Goal: Find specific page/section: Find specific page/section

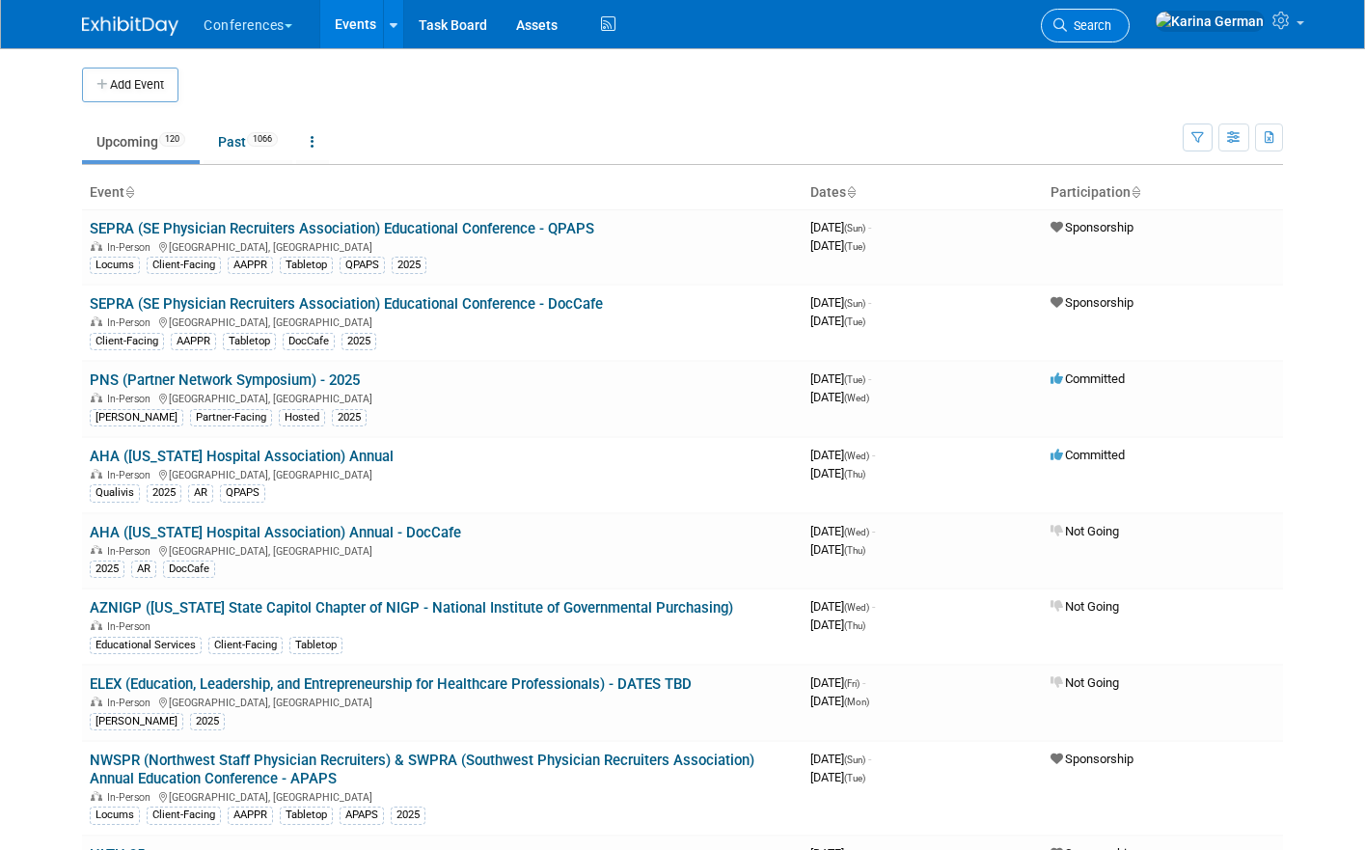
click at [1111, 30] on span "Search" at bounding box center [1089, 25] width 44 height 14
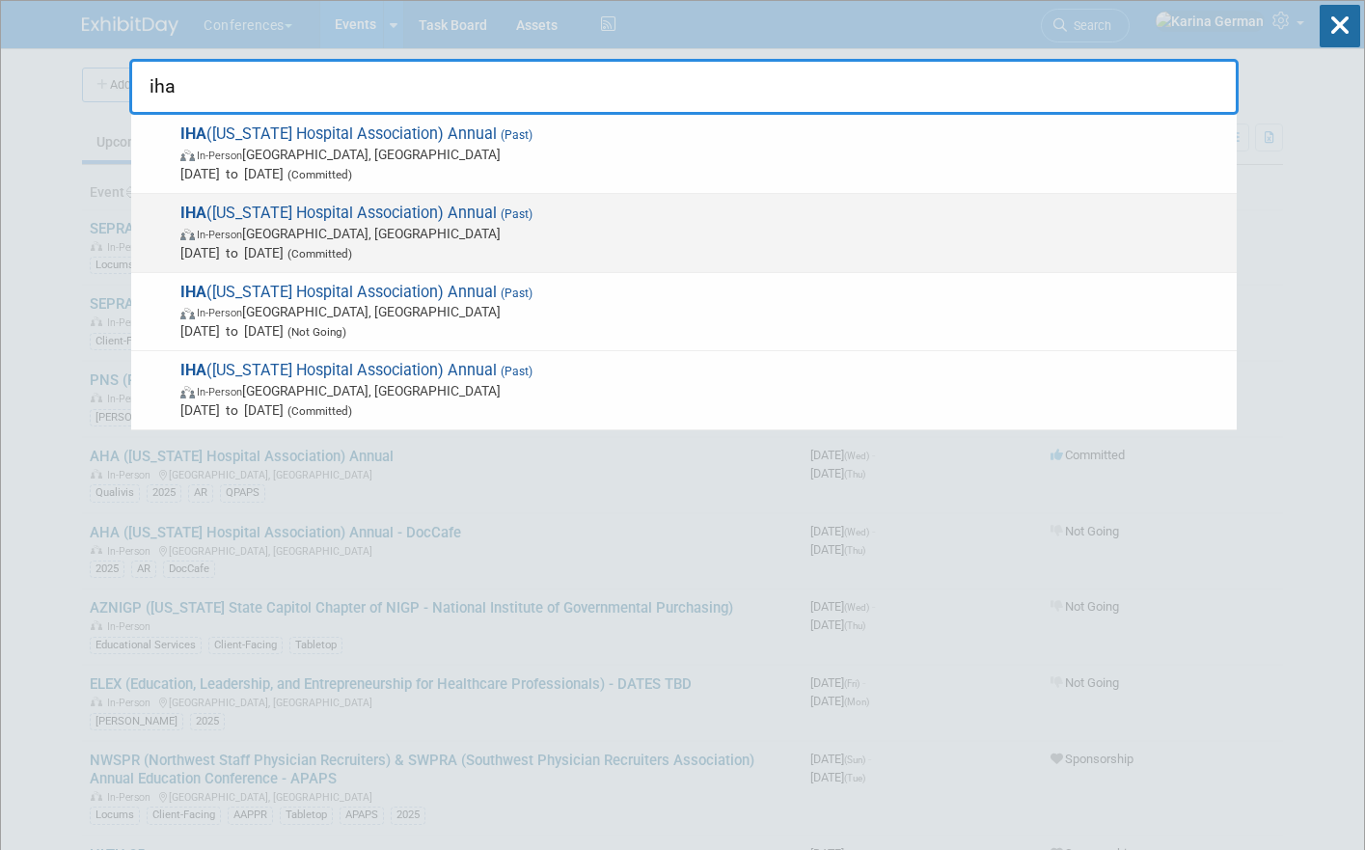
type input "iha"
click at [293, 214] on span "IHA (Idaho Hospital Association) Annual (Past) In-Person Sun Valley, ID Sep 30,…" at bounding box center [701, 232] width 1052 height 59
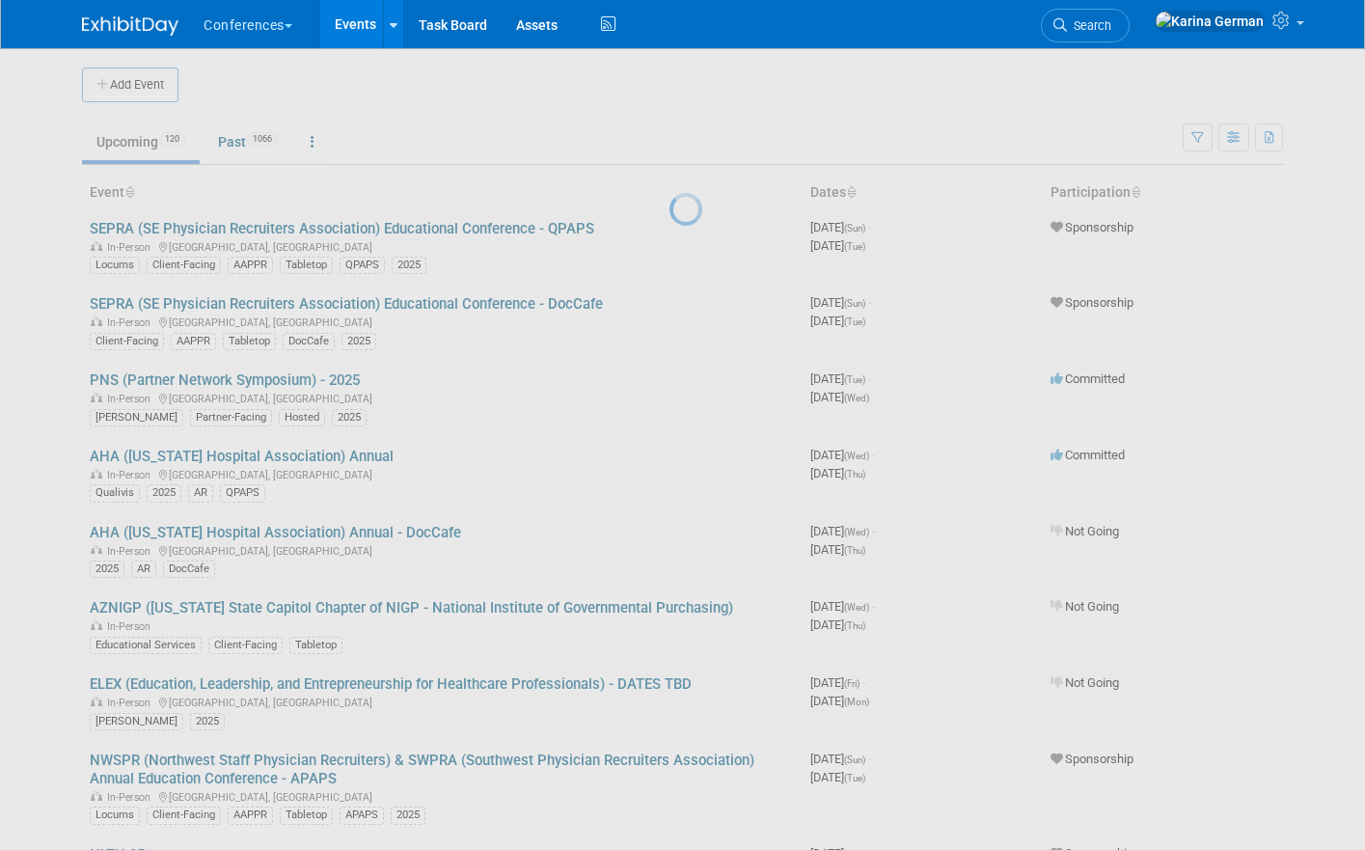
click at [669, 214] on div at bounding box center [682, 425] width 27 height 850
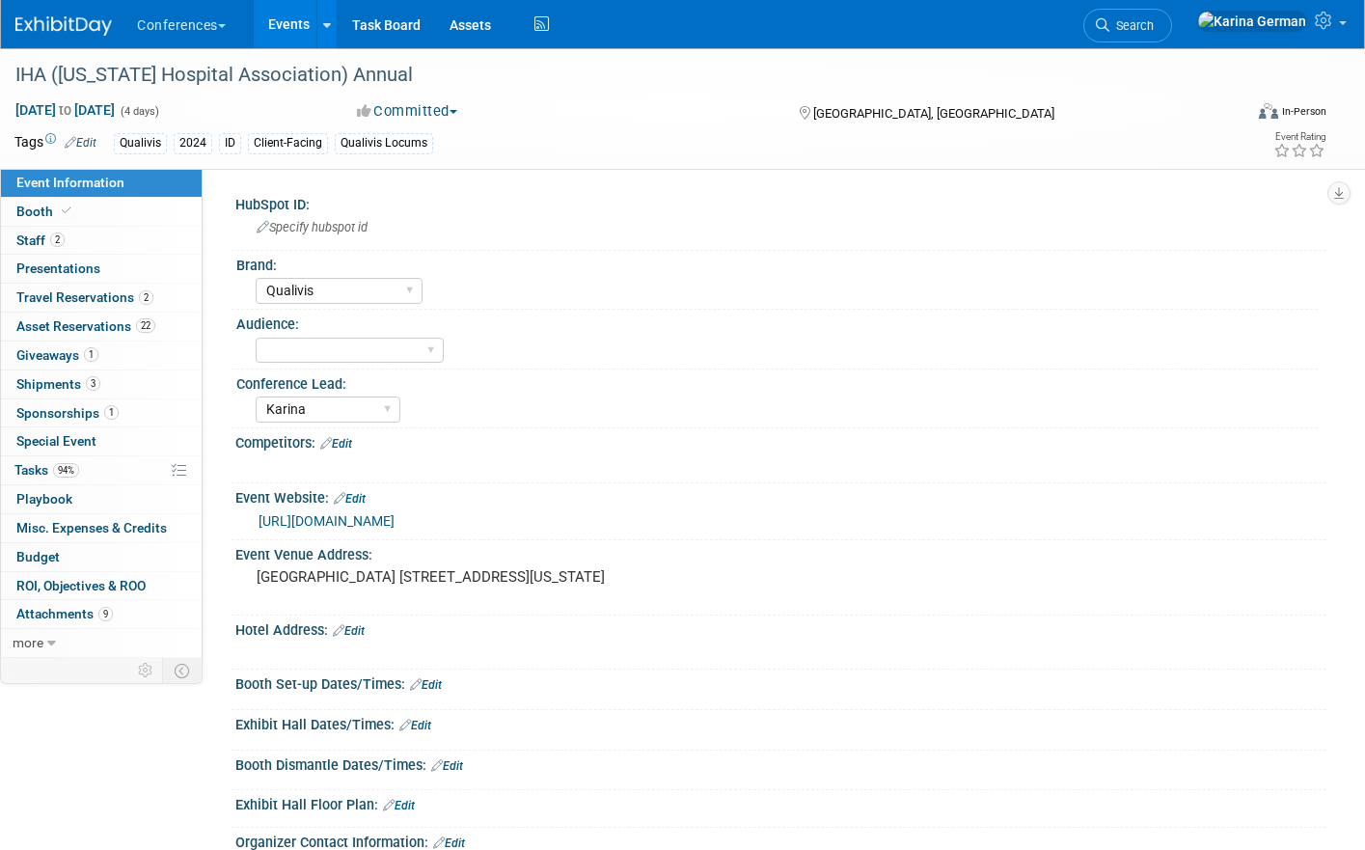
select select "Qualivis"
select select "Karina"
click at [1152, 32] on div "Conferences Explore: My Workspaces 2 Go to Workspace: Conferences Marketing Req…" at bounding box center [670, 24] width 1310 height 48
click at [1153, 32] on span "Search" at bounding box center [1131, 25] width 44 height 14
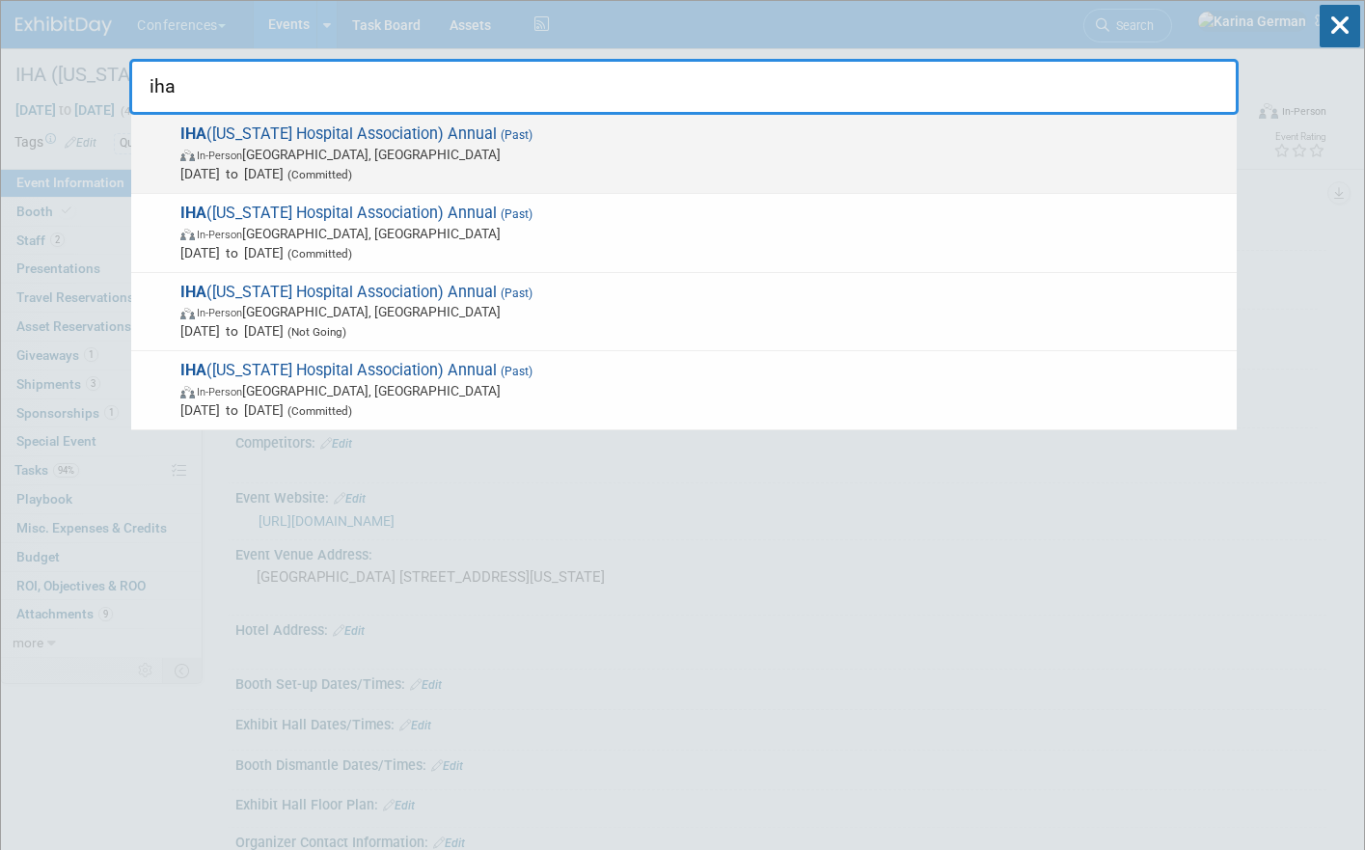
type input "iha"
click at [497, 135] on span "(Past)" at bounding box center [515, 135] width 36 height 14
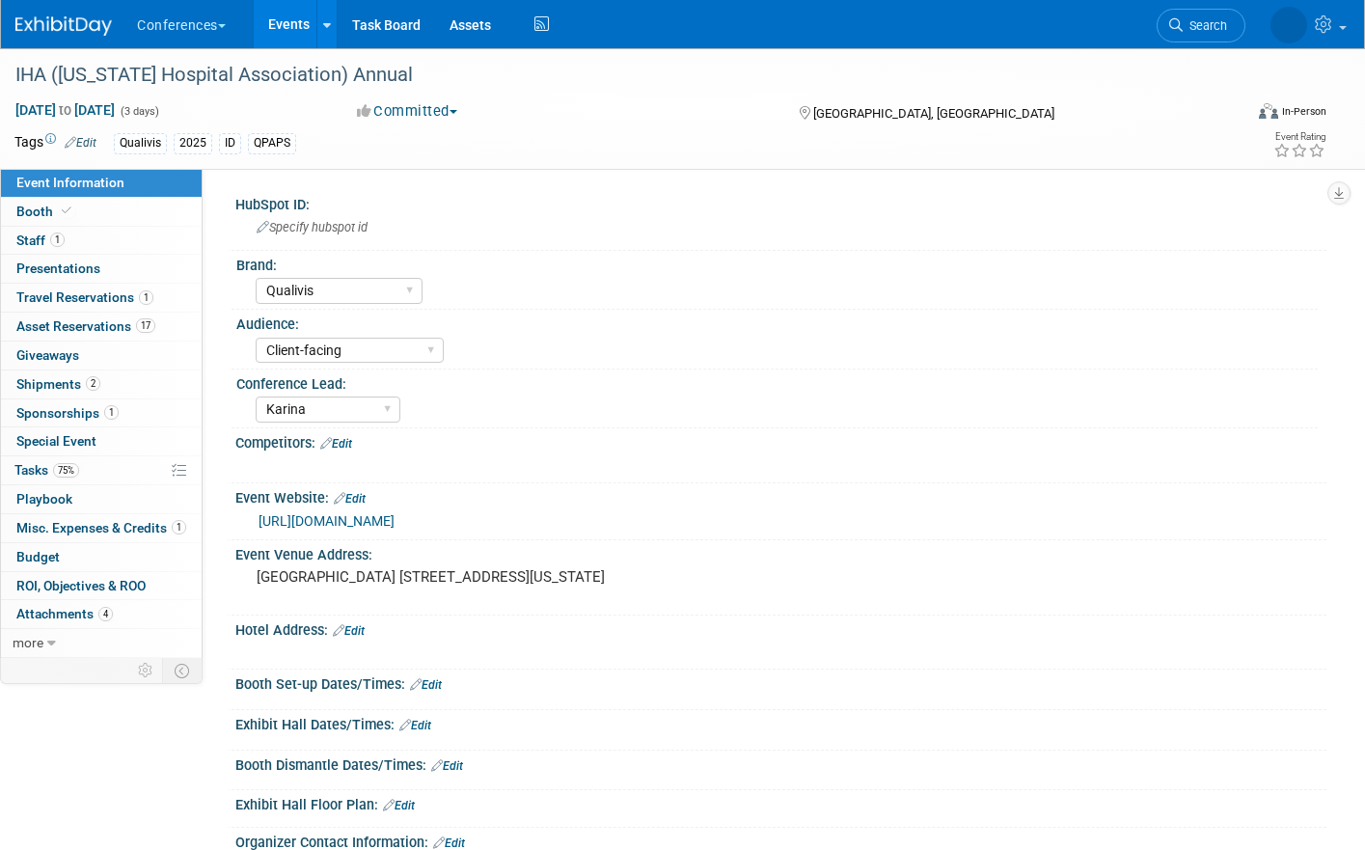
select select "Qualivis"
select select "Client-facing"
select select "Karina"
click at [104, 473] on link "75% Tasks 75%" at bounding box center [101, 470] width 201 height 28
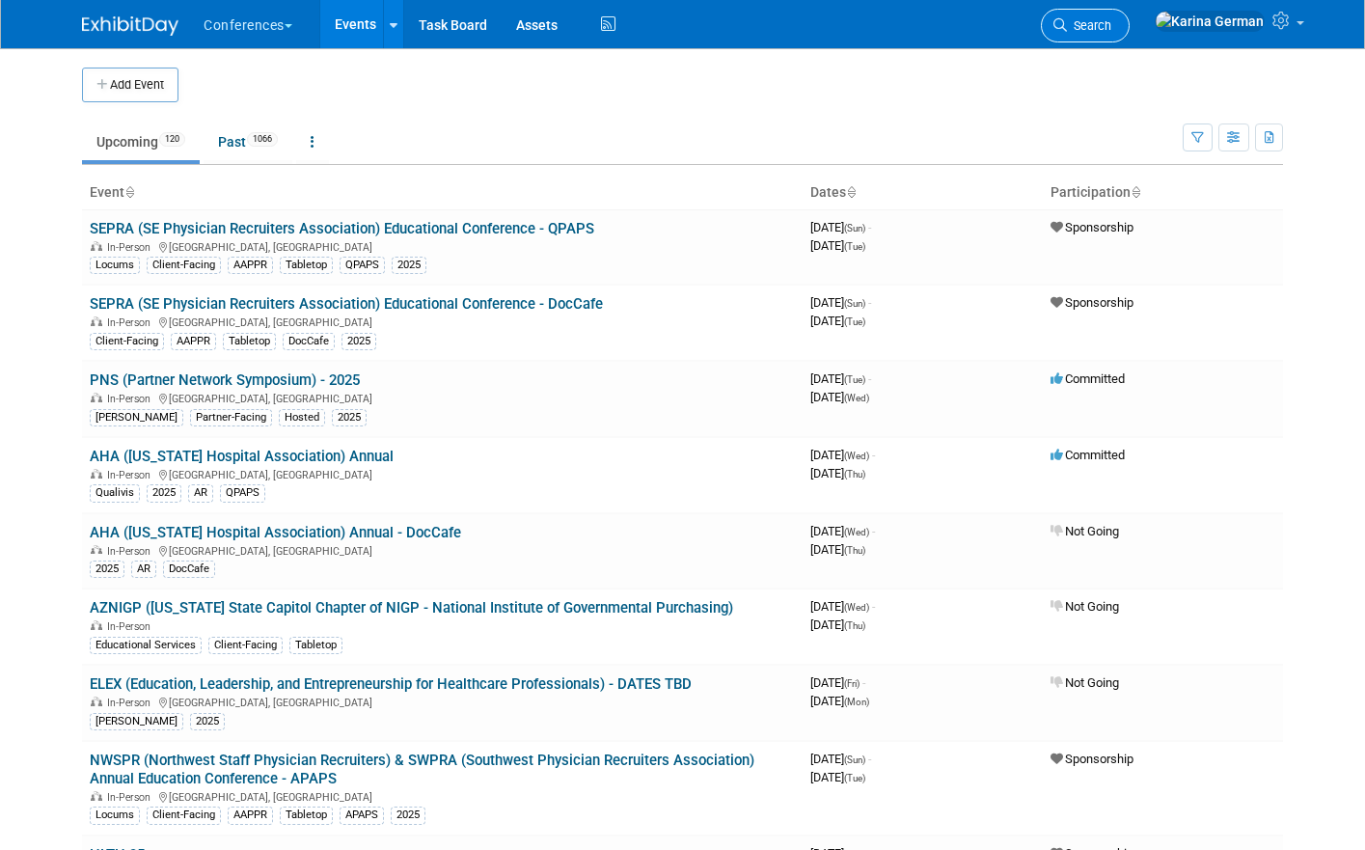
click at [1111, 28] on span "Search" at bounding box center [1089, 25] width 44 height 14
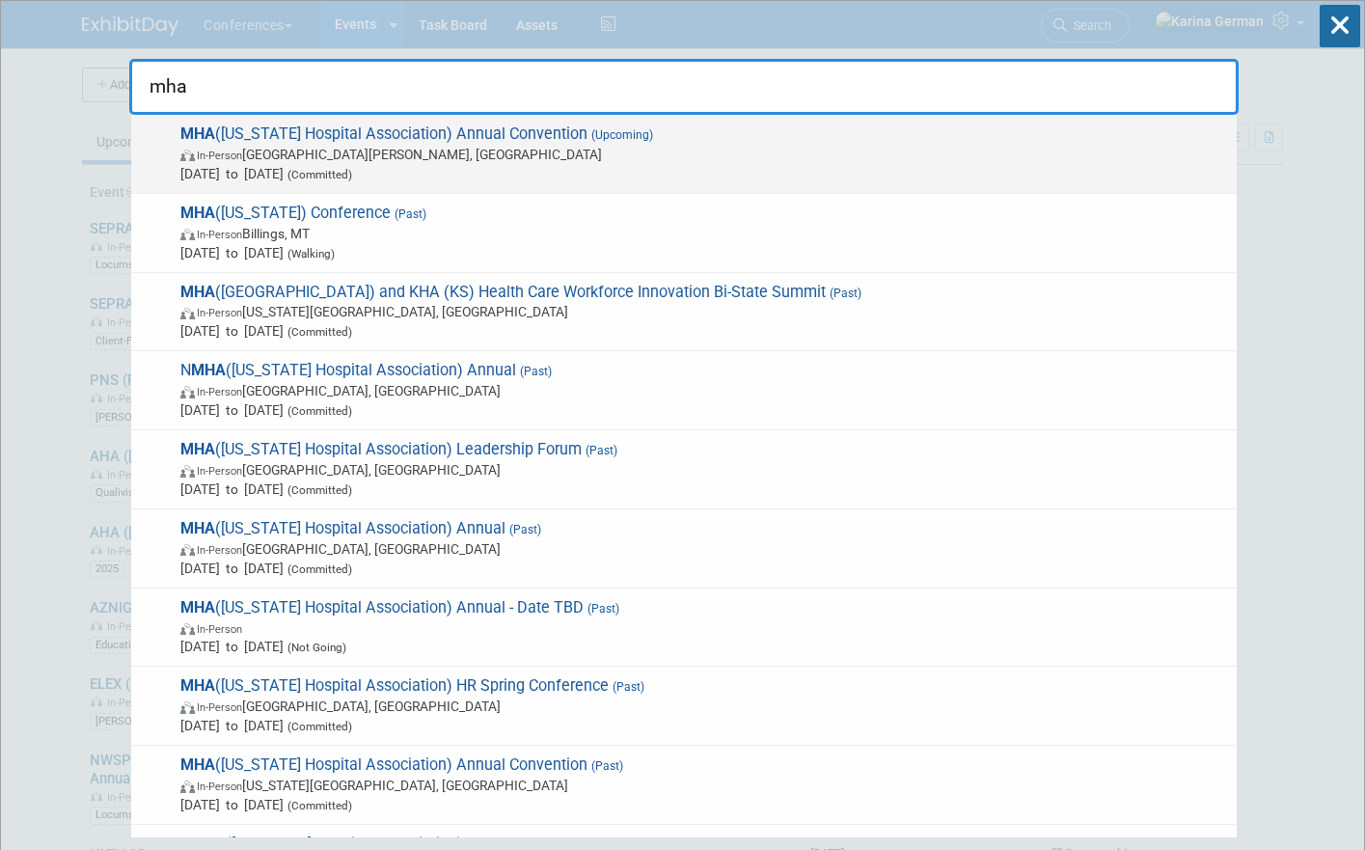
type input "mha"
click at [431, 143] on span "MHA (Missouri Hospital Association) Annual Convention (Upcoming) In-Person Sain…" at bounding box center [701, 153] width 1052 height 59
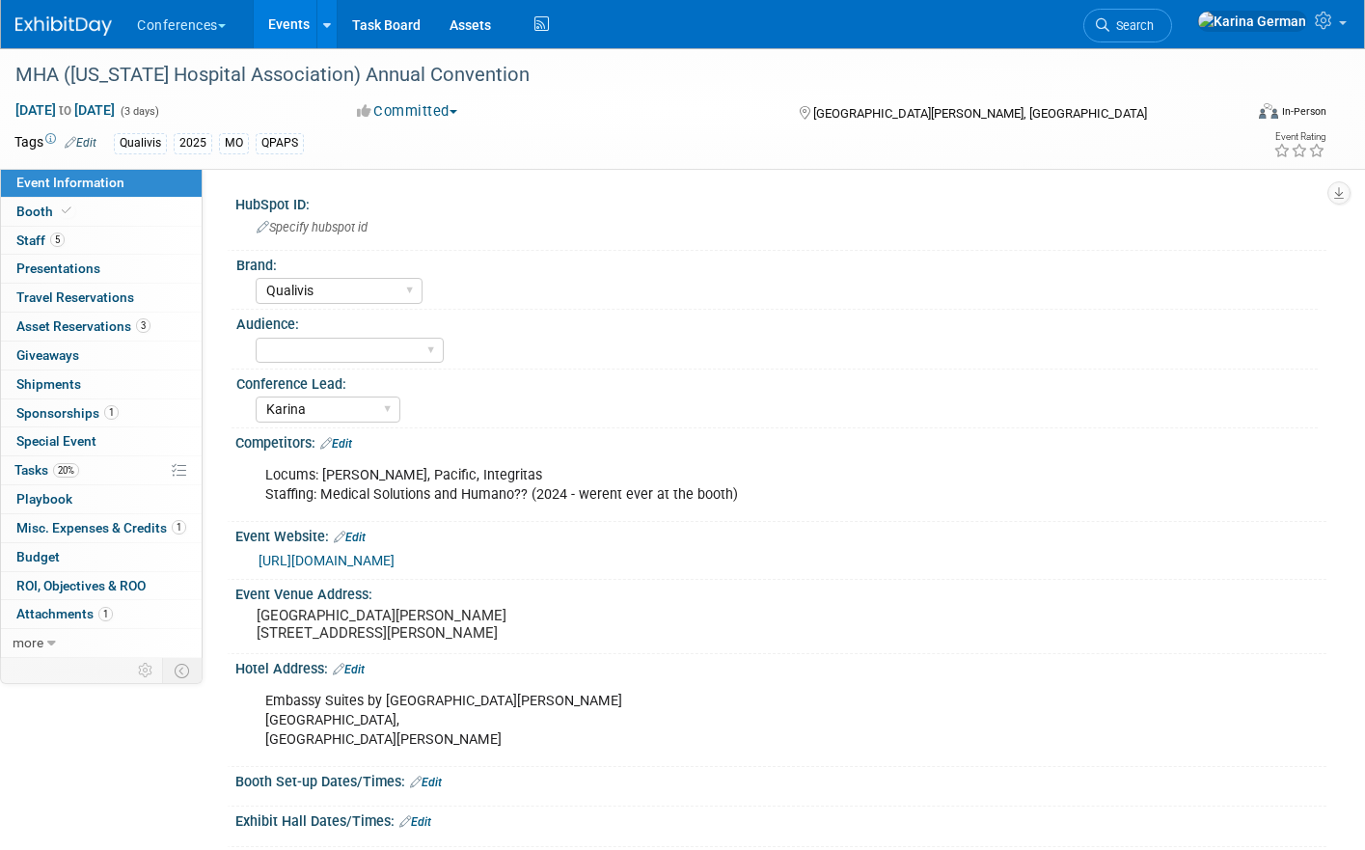
select select "Qualivis"
select select "Karina"
click at [161, 319] on link "3 Asset Reservations 3" at bounding box center [101, 326] width 201 height 28
